Goal: Information Seeking & Learning: Learn about a topic

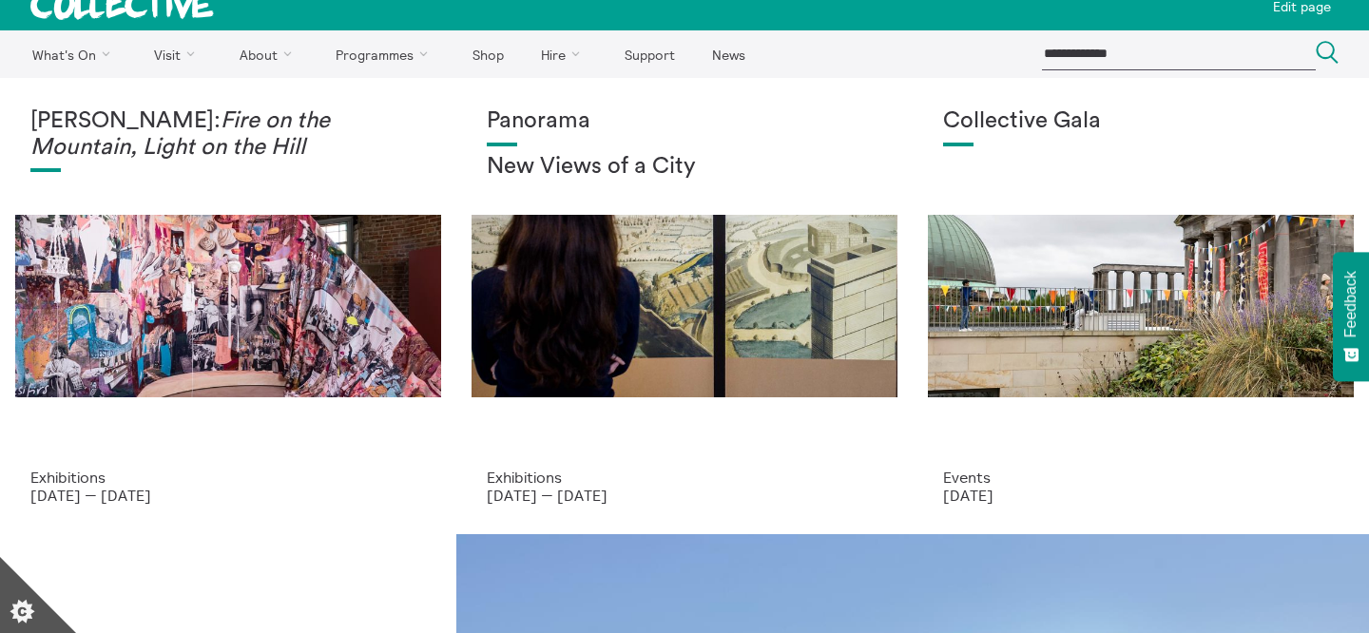
scroll to position [24, 0]
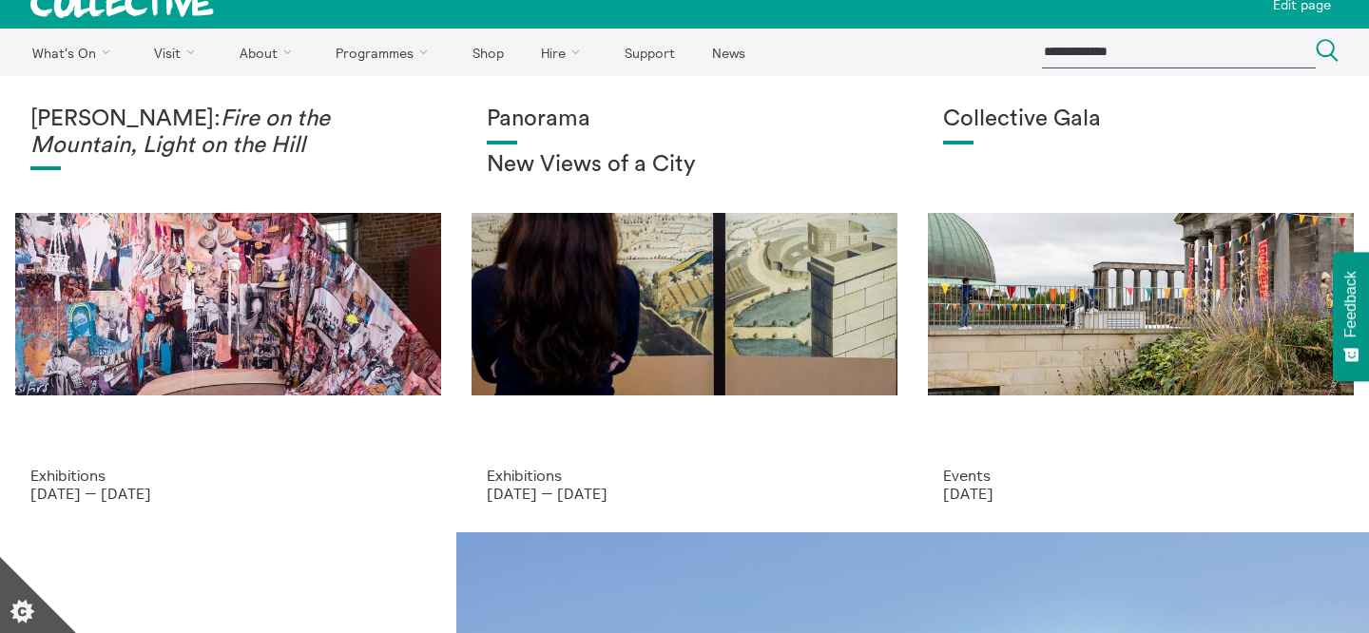
click at [726, 292] on div "Panorama New Views of a City" at bounding box center [684, 286] width 395 height 360
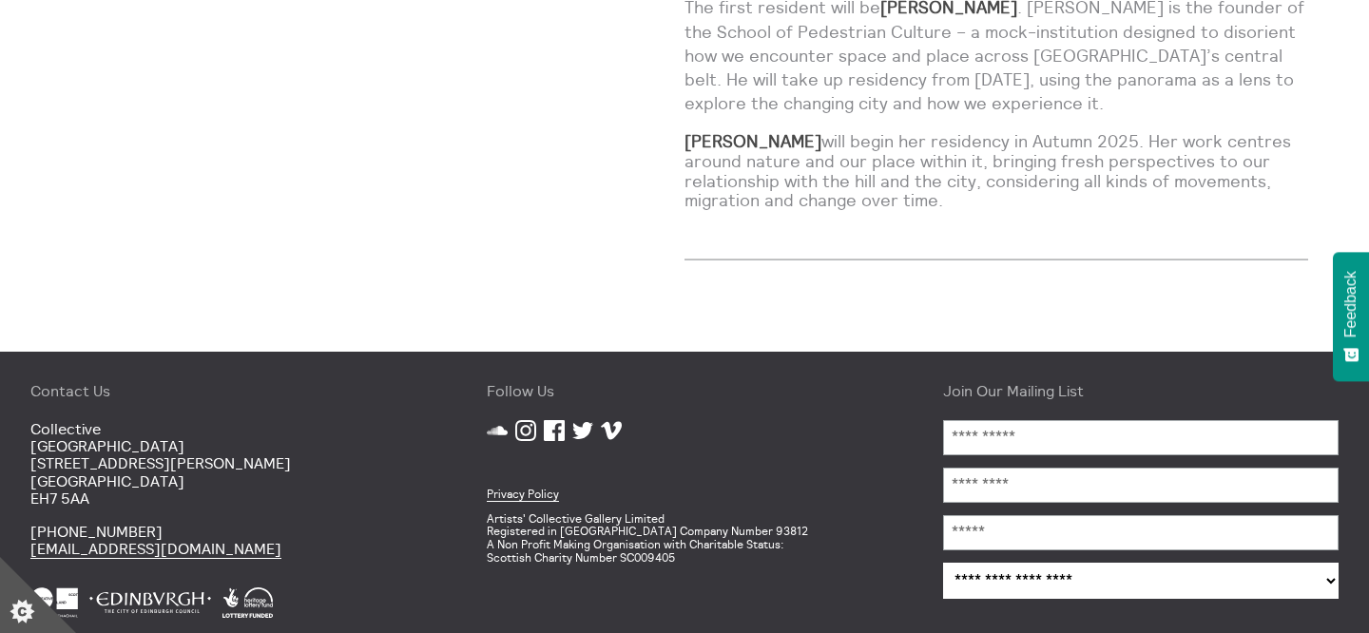
scroll to position [1535, 0]
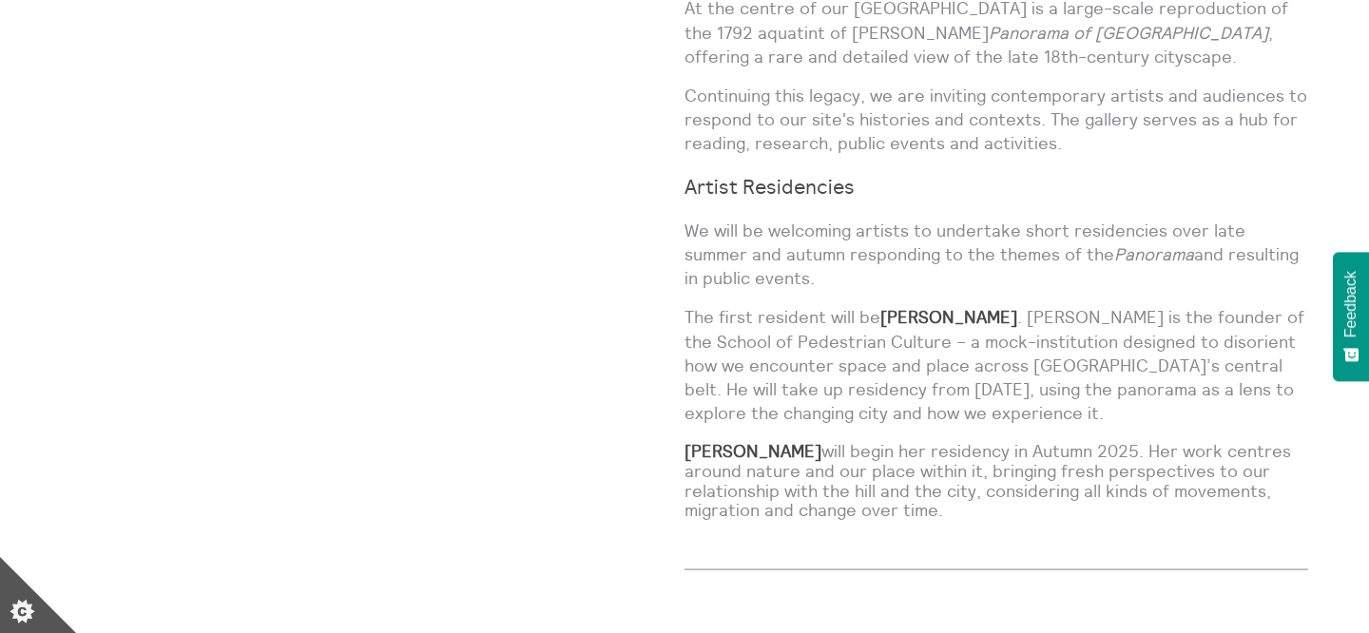
click at [727, 305] on p "The first resident will be Lucas Priest . Priest is the founder of the School o…" at bounding box center [996, 365] width 624 height 120
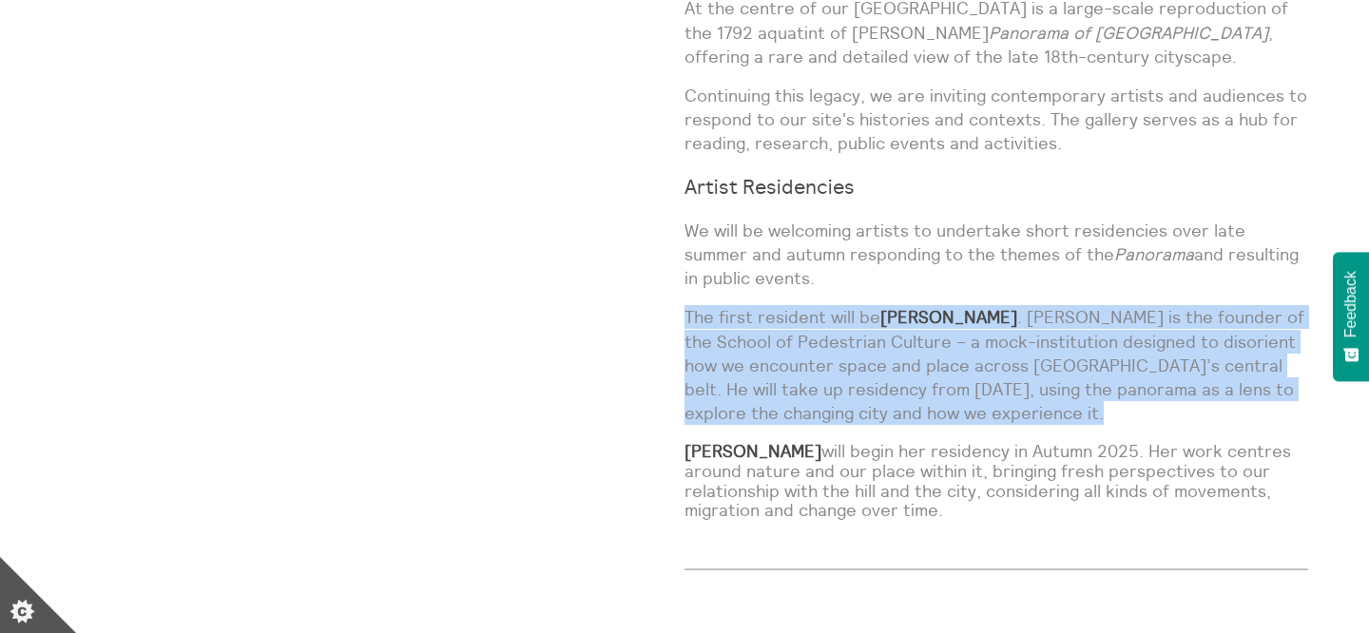
click at [750, 232] on p "We will be welcoming artists to undertake short residencies over late summer an…" at bounding box center [996, 255] width 624 height 72
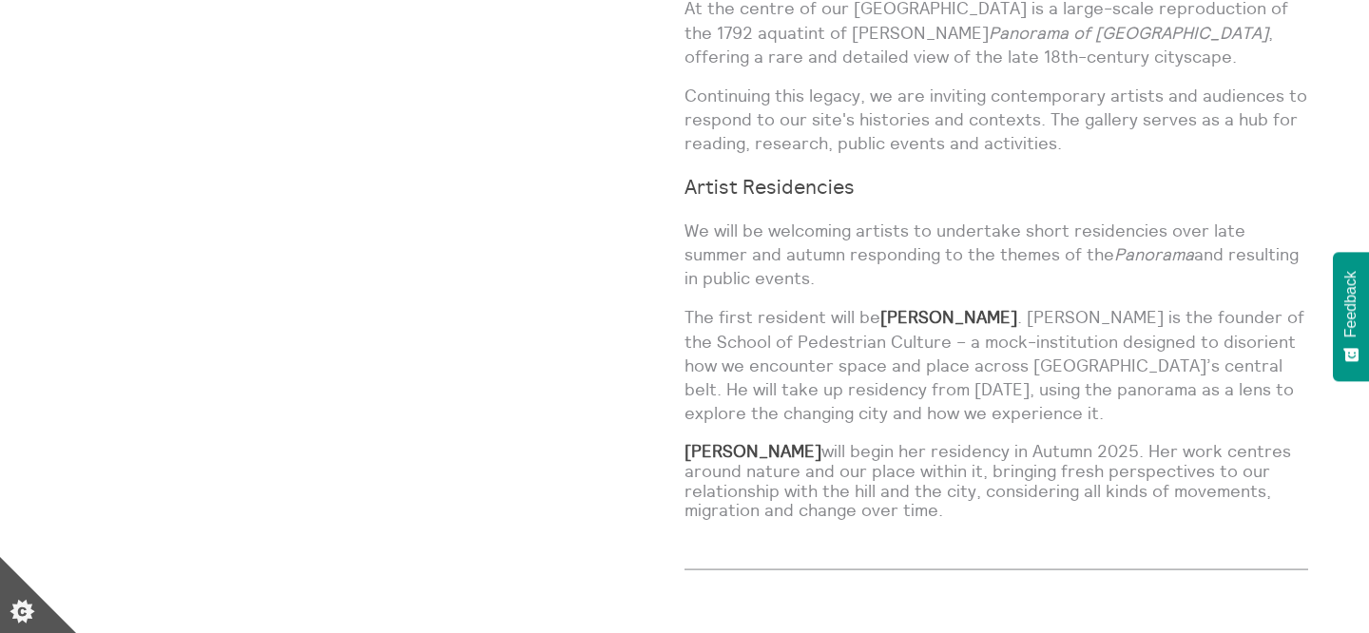
click at [750, 232] on p "We will be welcoming artists to undertake short residencies over late summer an…" at bounding box center [996, 255] width 624 height 72
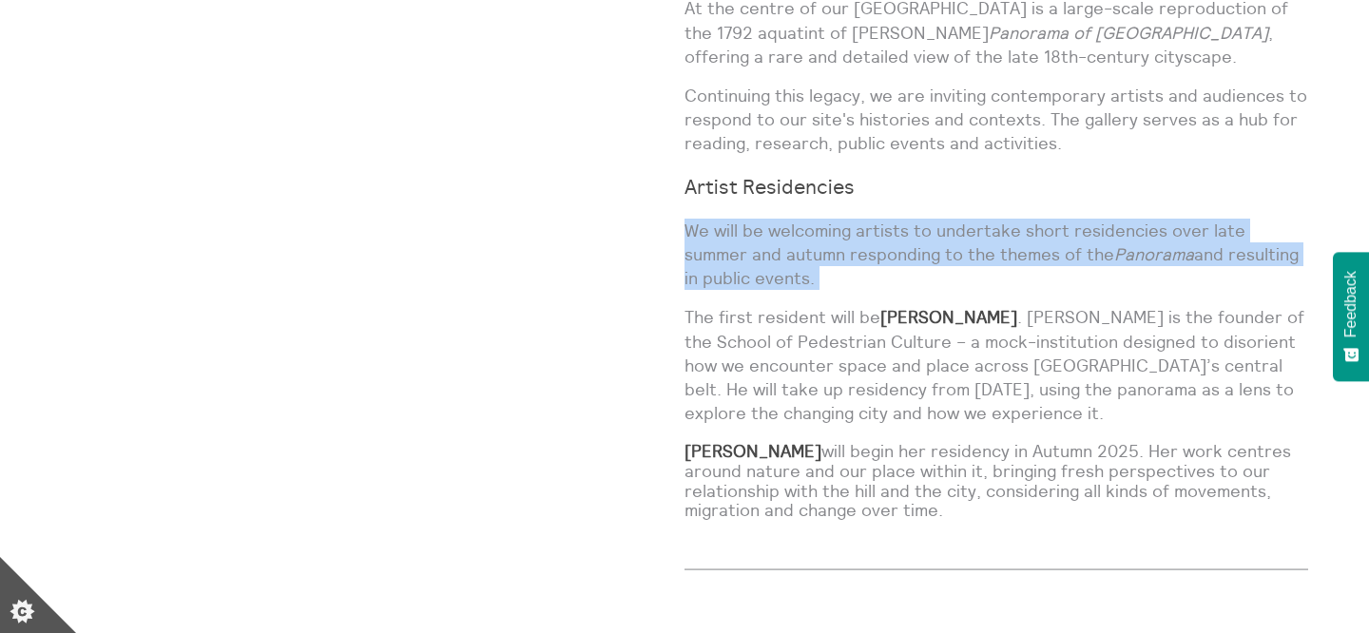
click at [750, 232] on p "We will be welcoming artists to undertake short residencies over late summer an…" at bounding box center [996, 255] width 624 height 72
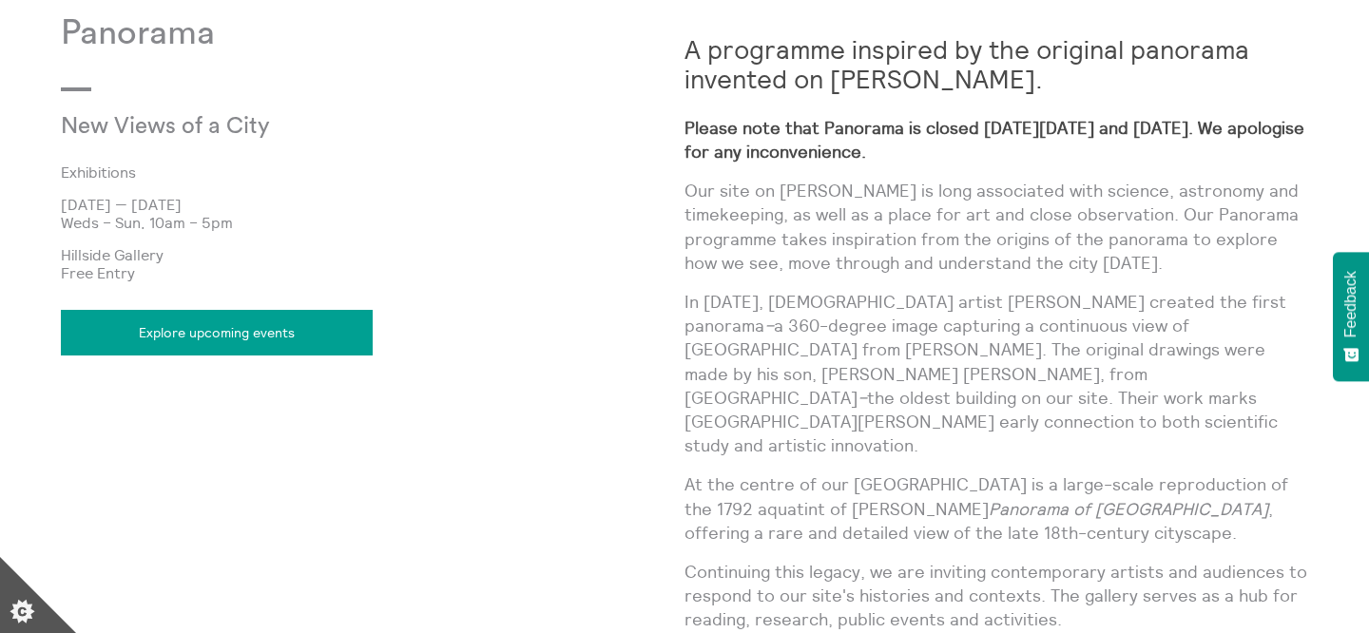
click at [750, 232] on p "Our site on [PERSON_NAME] is long associated with science, astronomy and timeke…" at bounding box center [996, 227] width 624 height 96
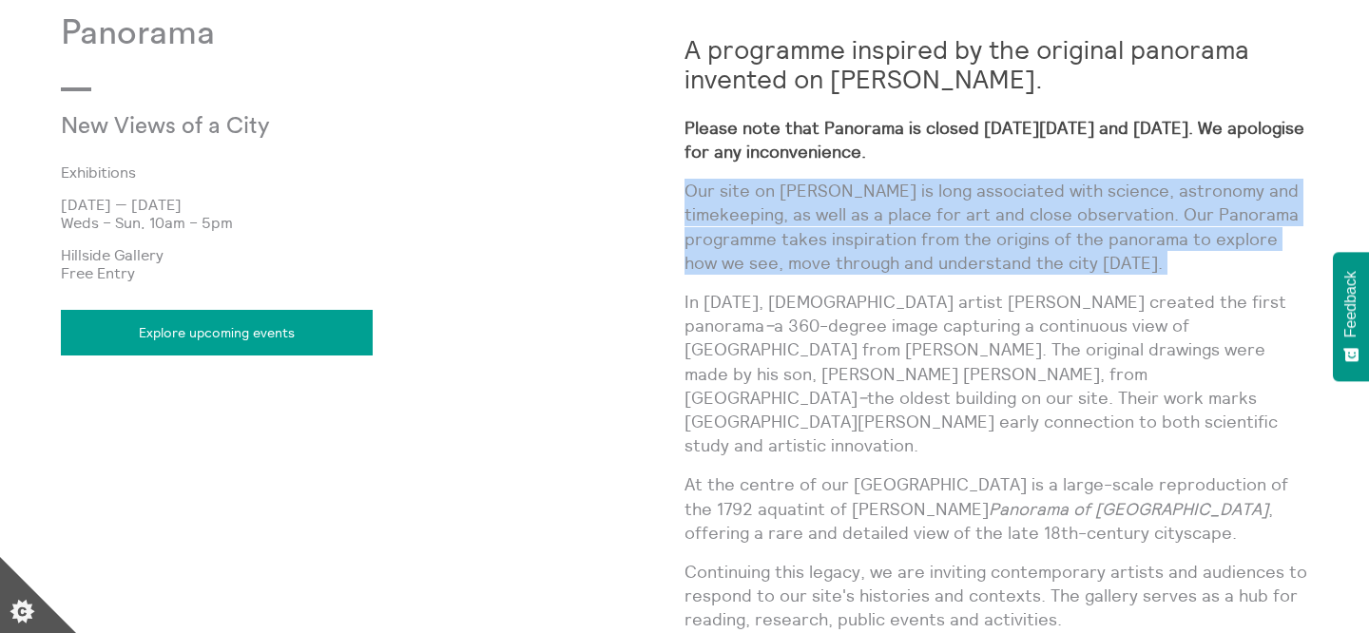
click at [751, 274] on p "Our site on [PERSON_NAME] is long associated with science, astronomy and timeke…" at bounding box center [996, 227] width 624 height 96
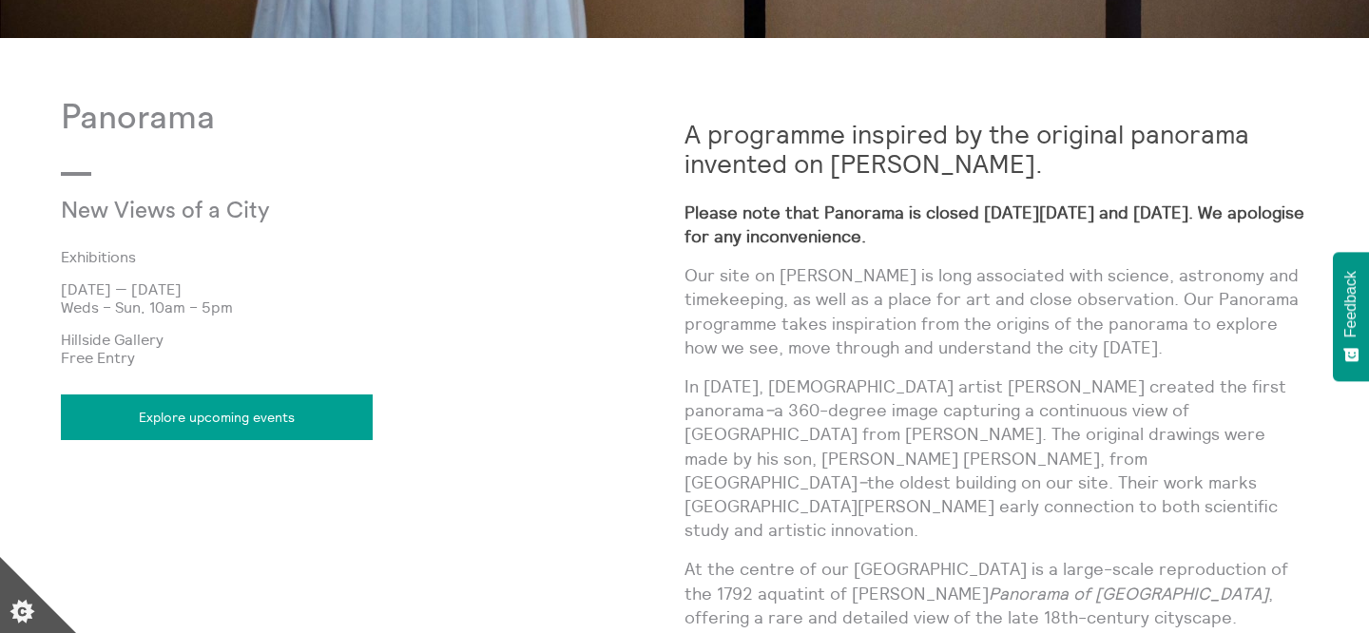
scroll to position [973, 0]
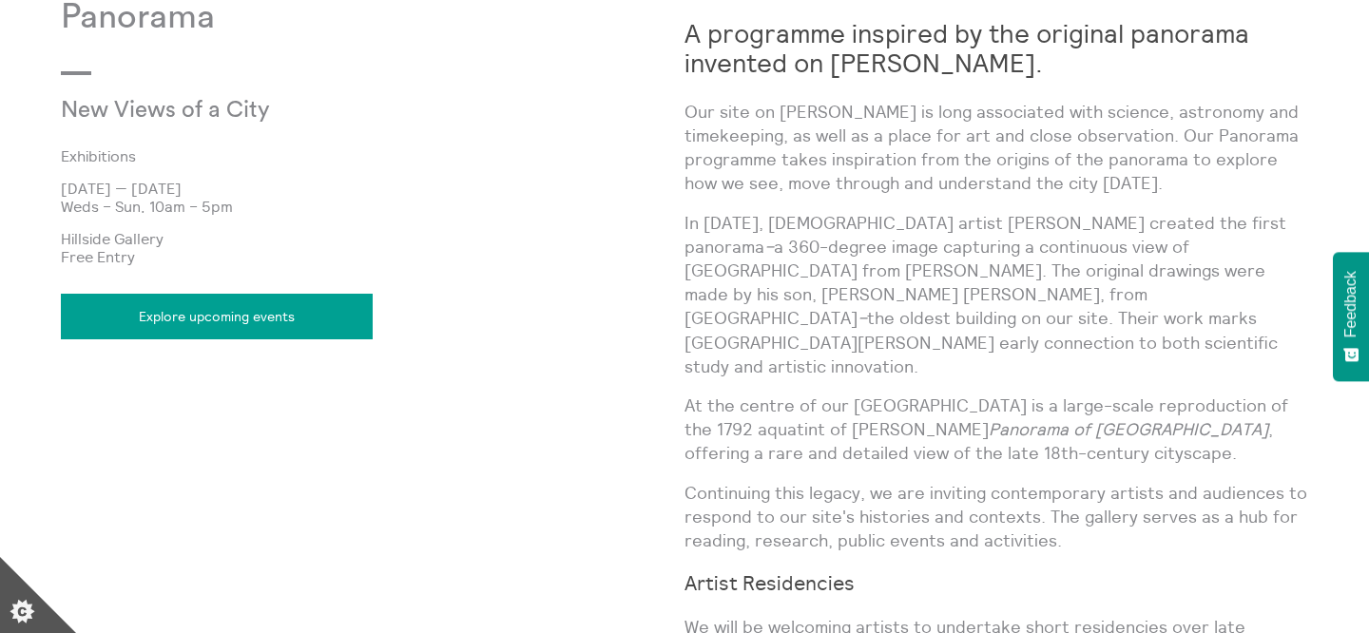
scroll to position [916, 0]
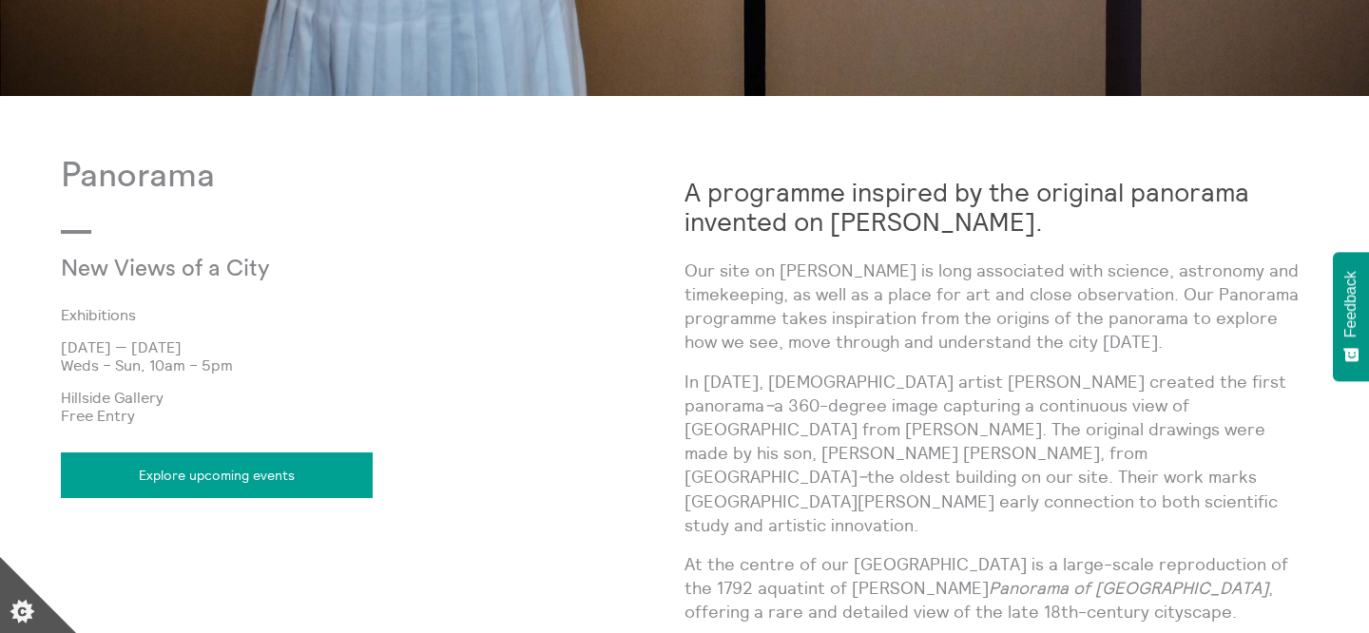
click at [202, 485] on link "Explore upcoming events" at bounding box center [217, 475] width 312 height 46
